Goal: Entertainment & Leisure: Consume media (video, audio)

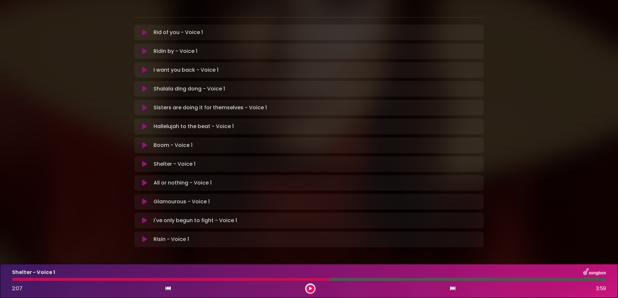
scroll to position [132, 0]
click at [142, 123] on icon at bounding box center [144, 126] width 5 height 6
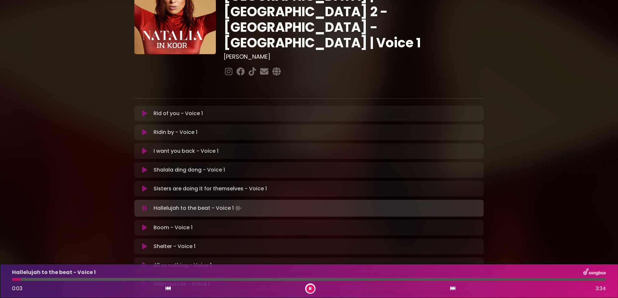
scroll to position [92, 0]
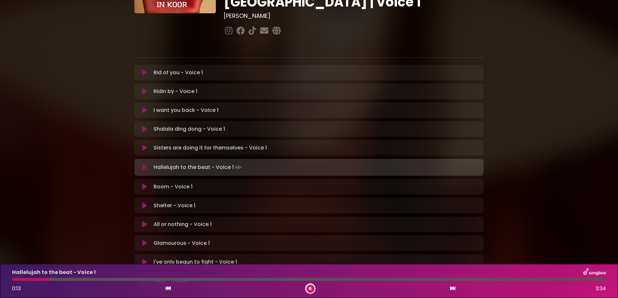
click at [142, 221] on icon at bounding box center [144, 224] width 5 height 6
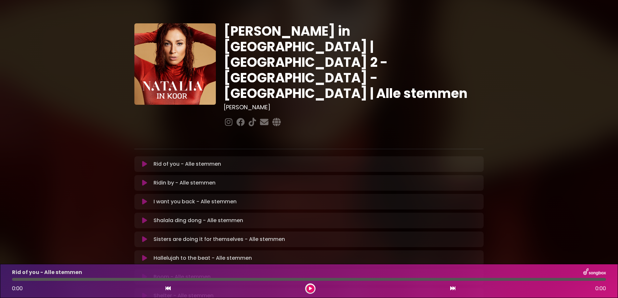
click at [142, 161] on icon at bounding box center [144, 164] width 5 height 6
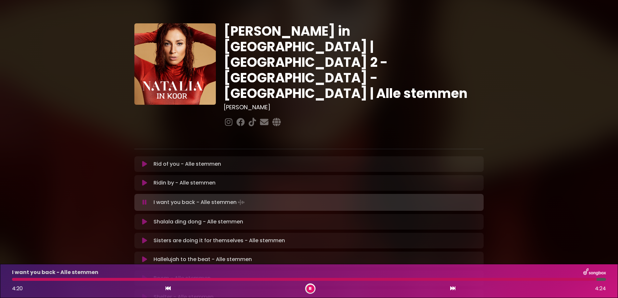
click at [310, 290] on icon at bounding box center [310, 289] width 3 height 4
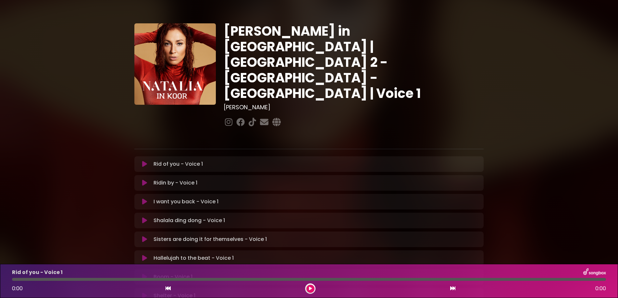
click at [142, 199] on icon at bounding box center [144, 202] width 5 height 6
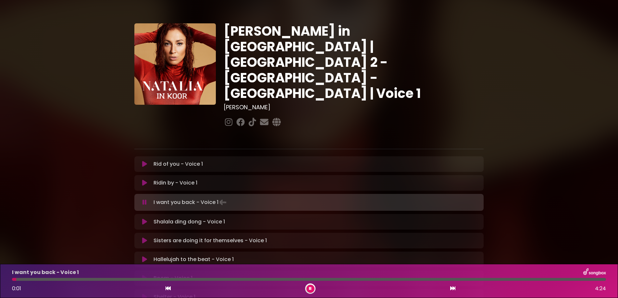
click at [175, 280] on div at bounding box center [309, 279] width 594 height 3
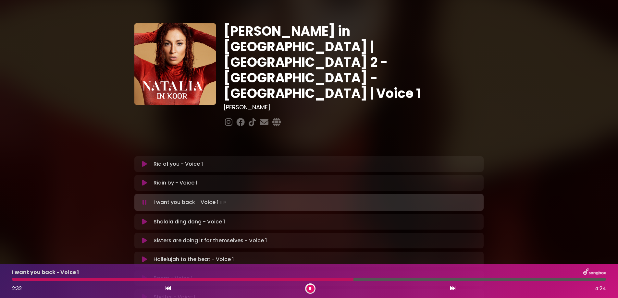
click at [143, 199] on icon at bounding box center [145, 202] width 4 height 6
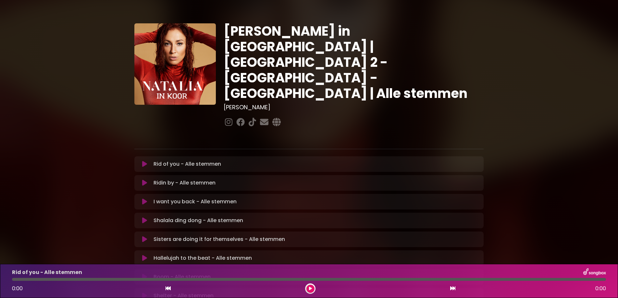
click at [142, 217] on icon at bounding box center [144, 220] width 5 height 6
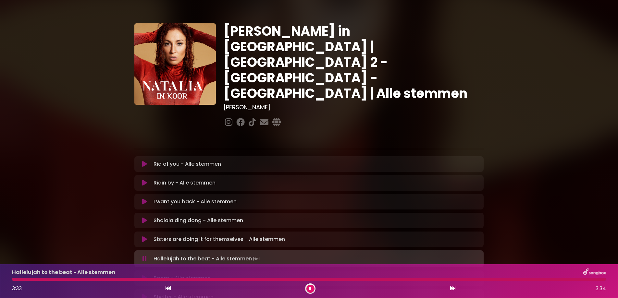
click at [143, 256] on icon at bounding box center [145, 259] width 4 height 6
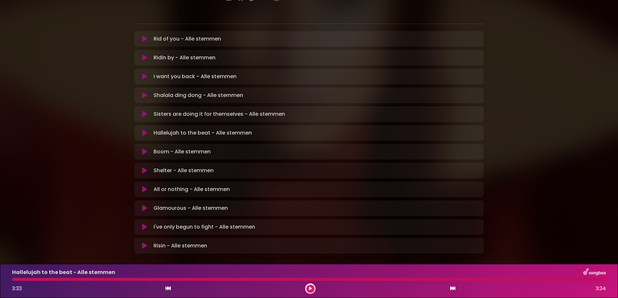
scroll to position [132, 0]
